Goal: Find specific page/section: Find specific page/section

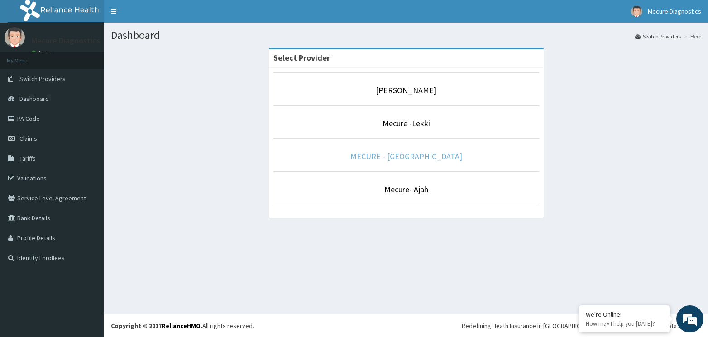
click at [391, 156] on link "MECURE - [GEOGRAPHIC_DATA]" at bounding box center [406, 156] width 112 height 10
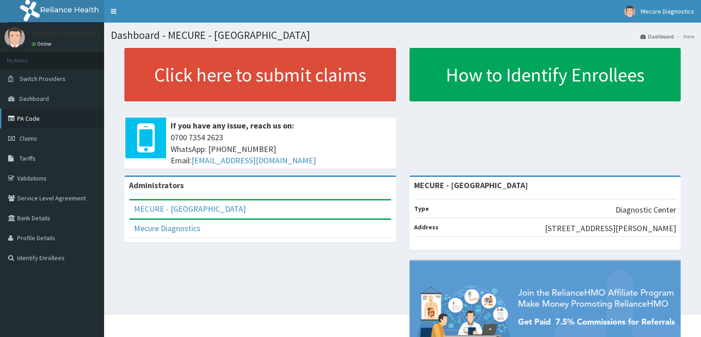
click at [53, 120] on link "PA Code" at bounding box center [52, 119] width 104 height 20
